Goal: Information Seeking & Learning: Learn about a topic

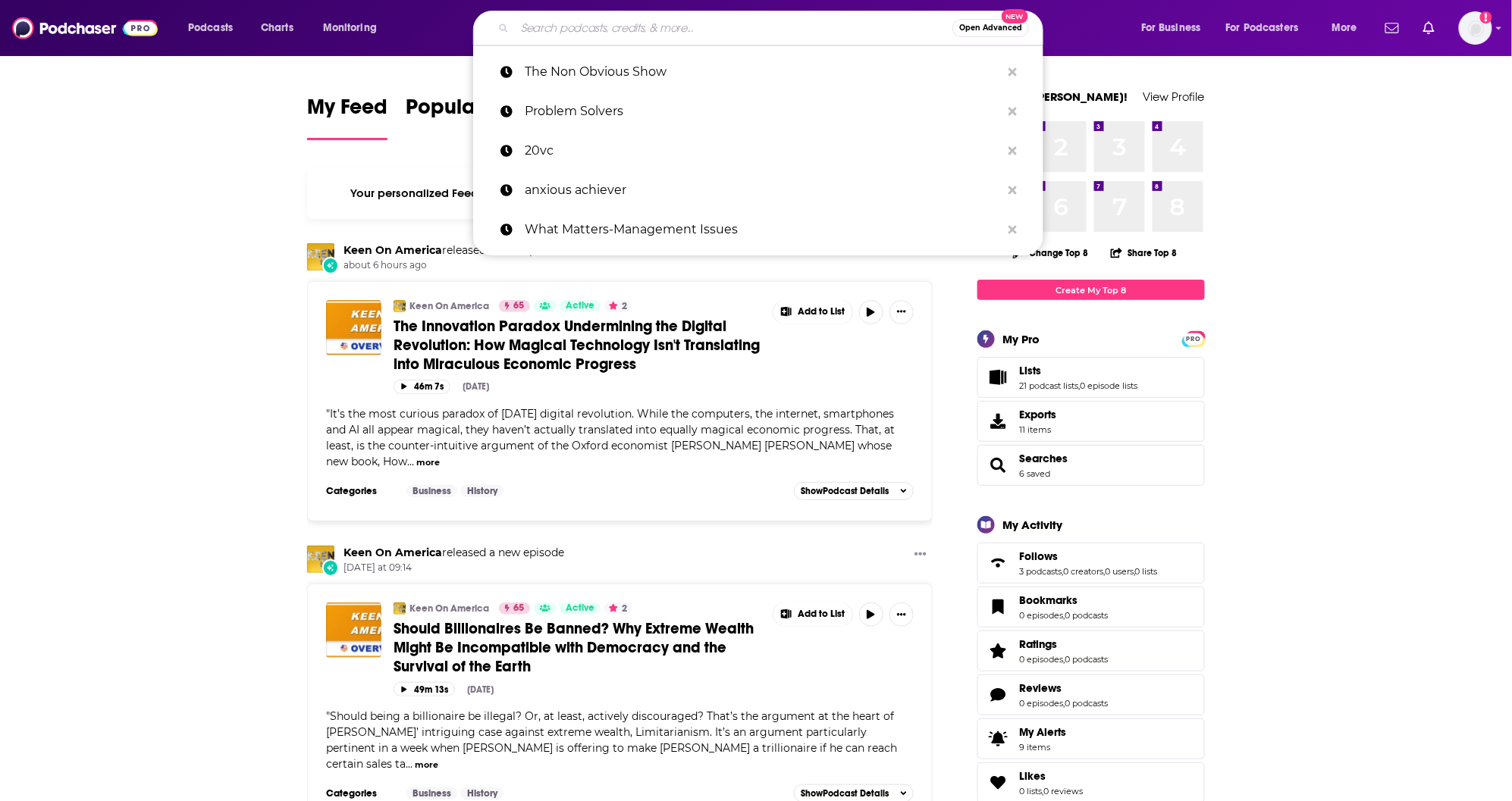
click at [595, 28] on input "Search podcasts, credits, & more..." at bounding box center [733, 28] width 437 height 24
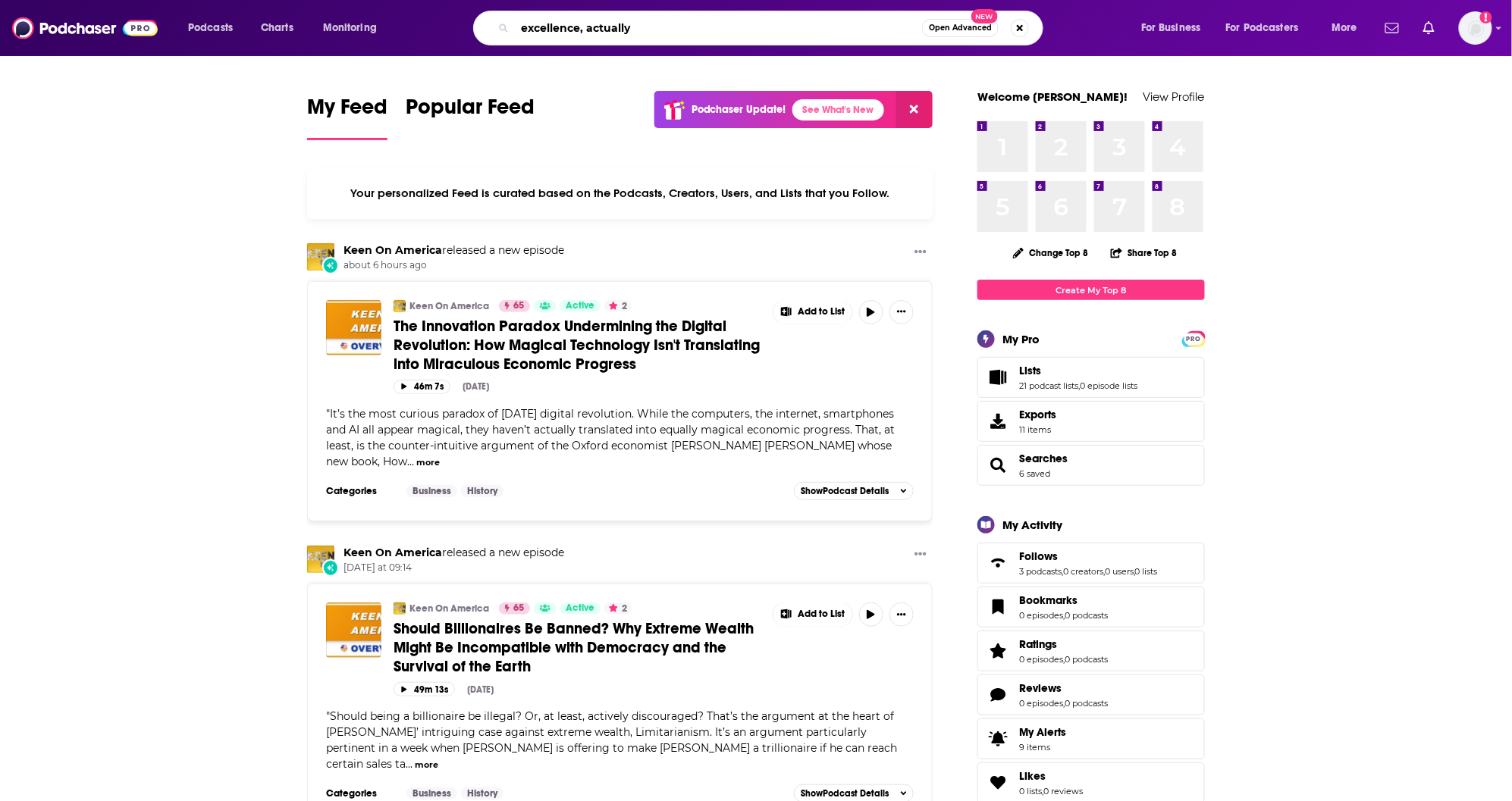
type input "excellence, actually"
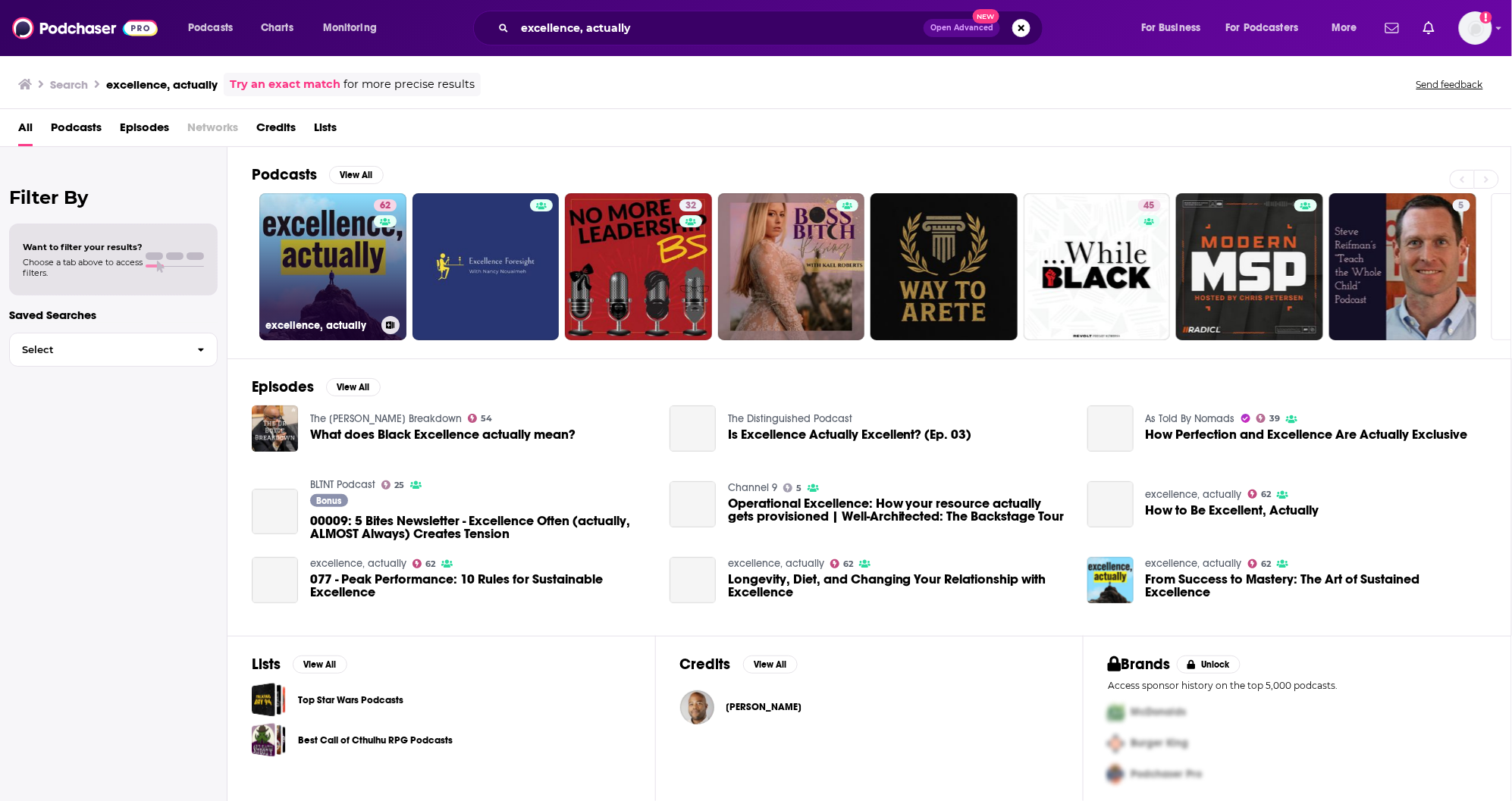
click at [343, 268] on link "62 excellence, actually" at bounding box center [332, 267] width 147 height 147
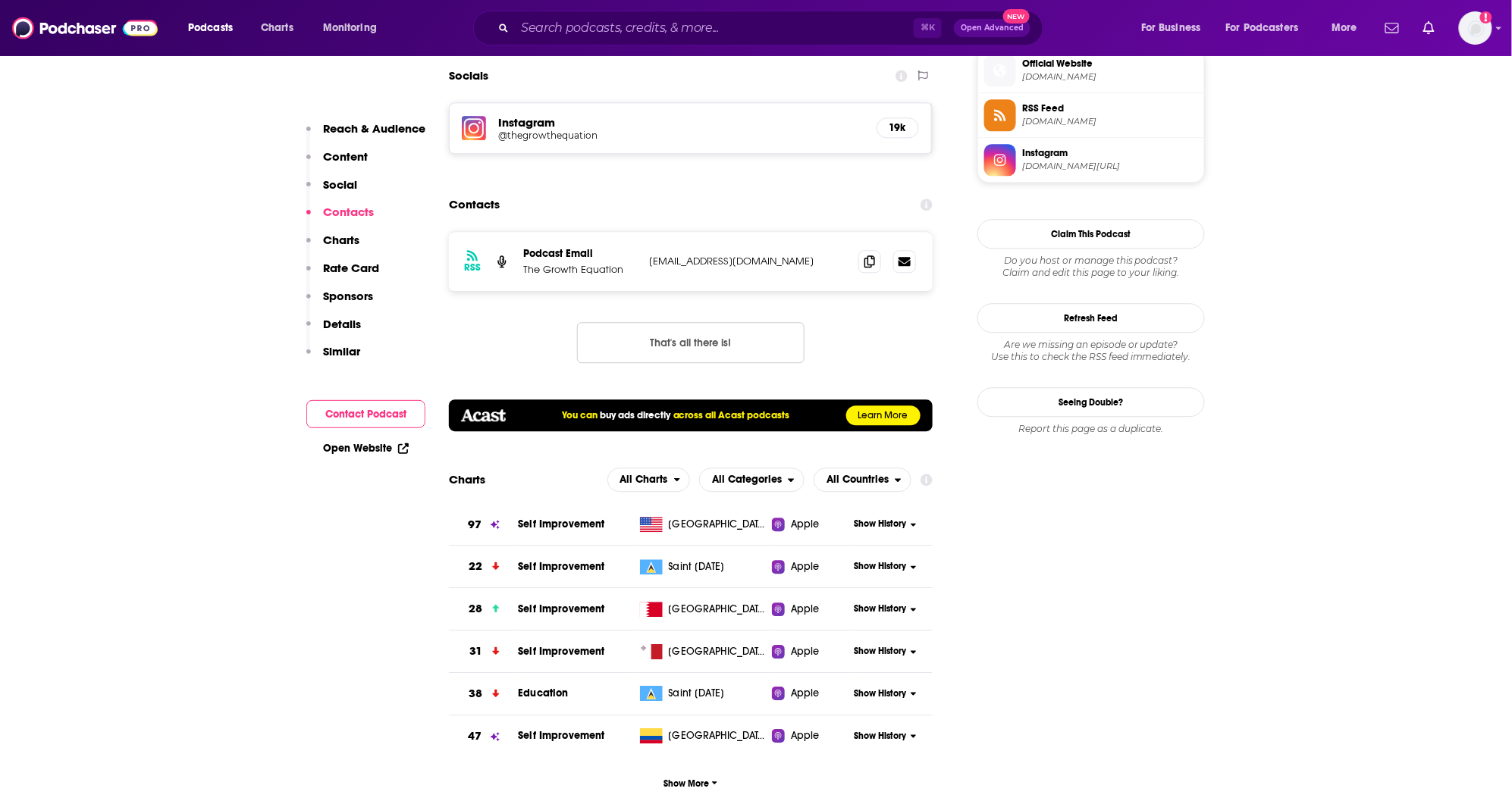
scroll to position [1477, 0]
